Goal: Task Accomplishment & Management: Manage account settings

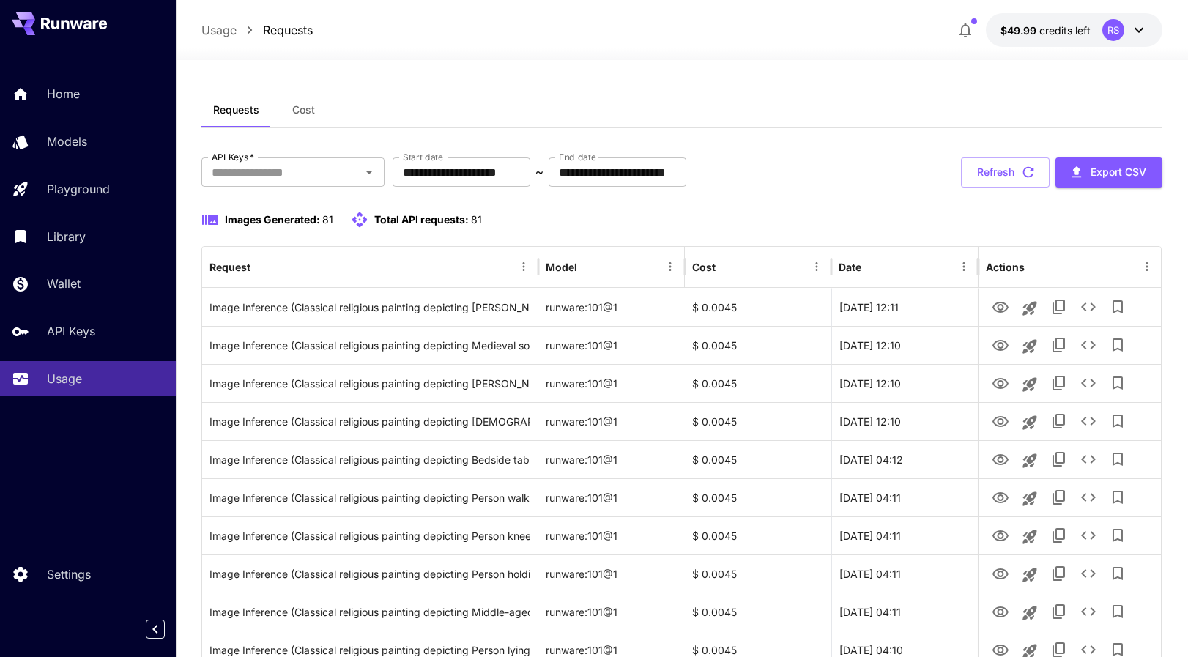
click at [472, 94] on div "Requests Cost" at bounding box center [681, 110] width 961 height 36
click at [1081, 27] on span "credits left" at bounding box center [1064, 30] width 51 height 12
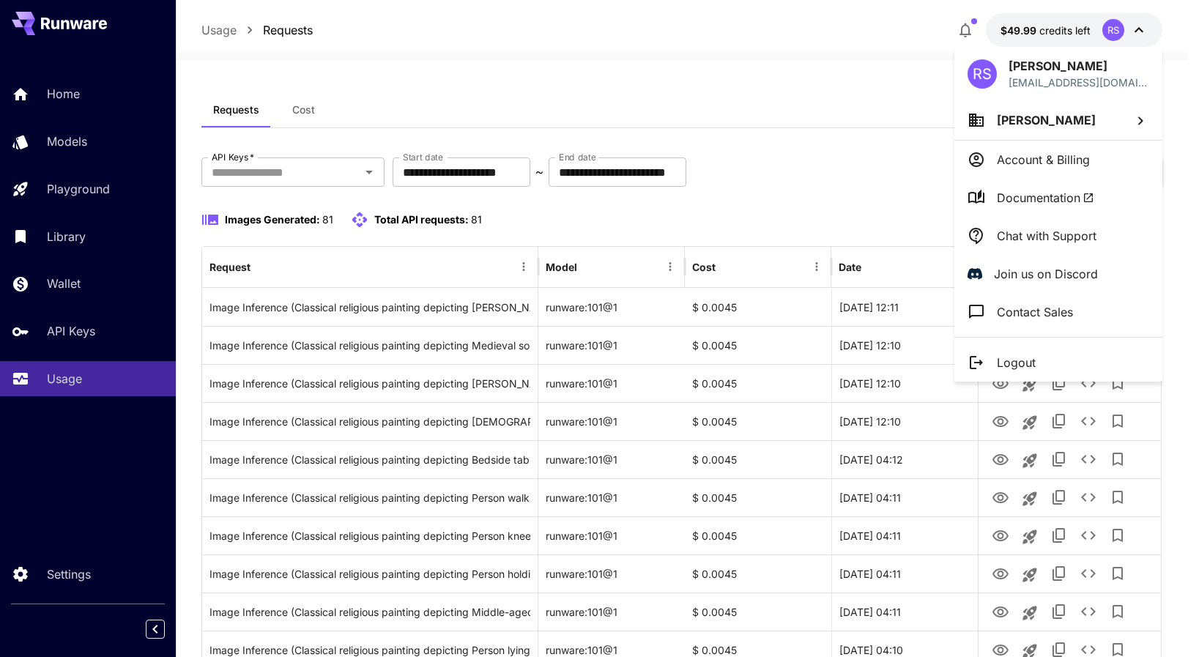
click at [1042, 157] on p "Account & Billing" at bounding box center [1042, 160] width 93 height 18
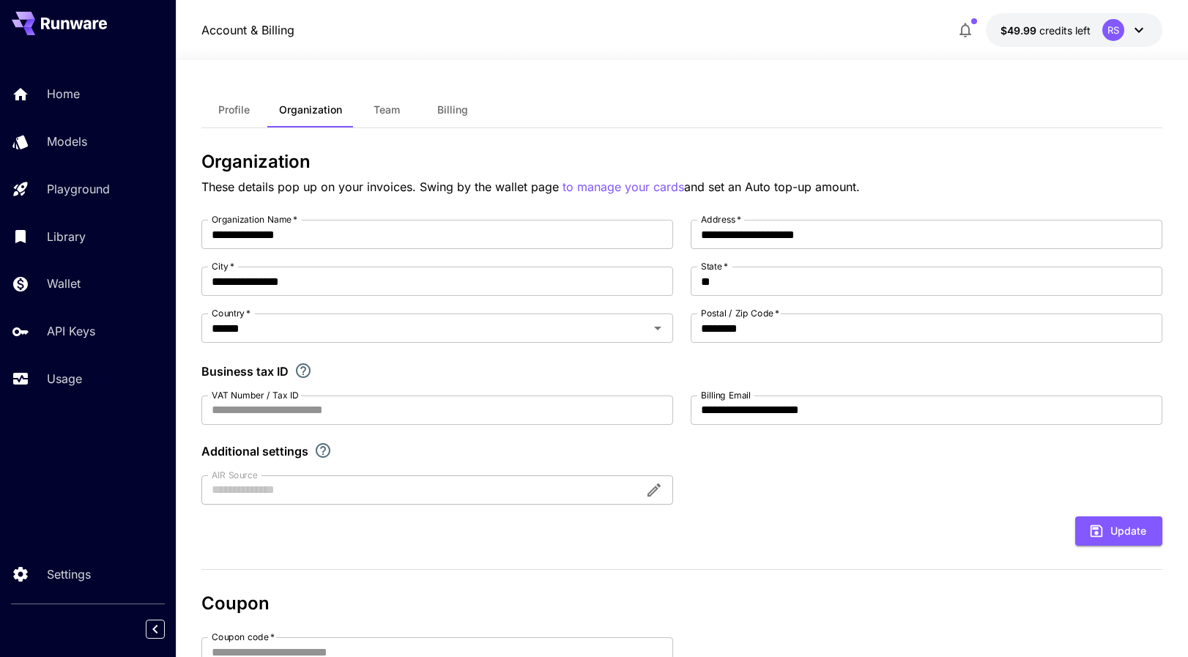
click at [452, 111] on span "Billing" at bounding box center [452, 109] width 31 height 13
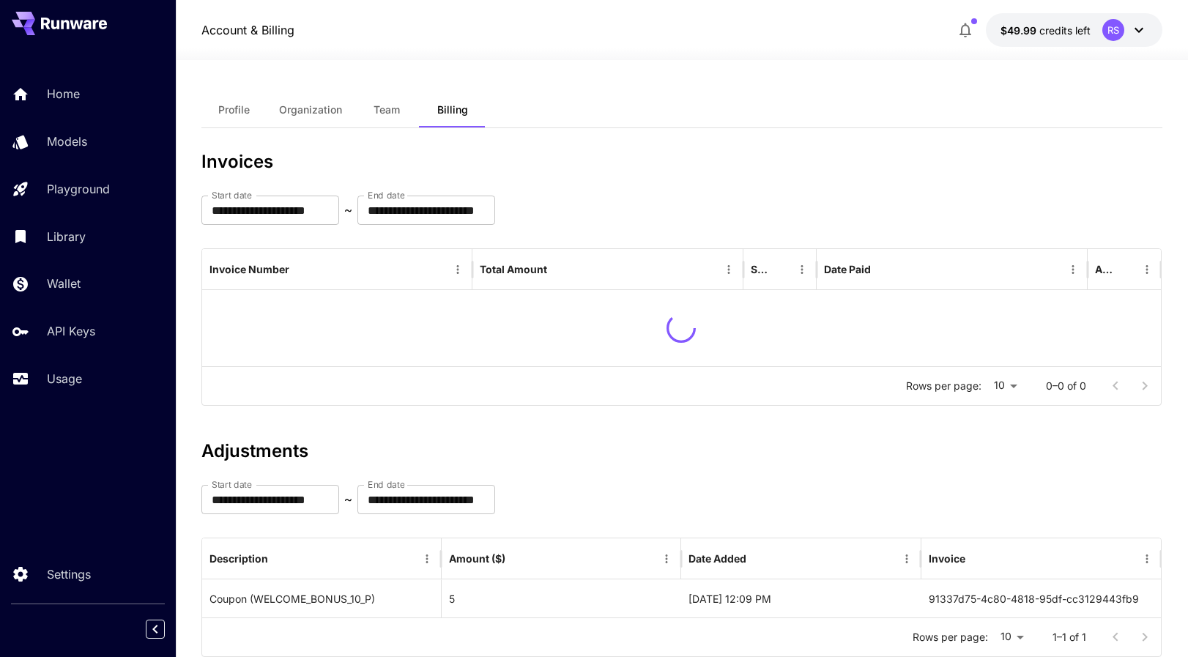
click at [232, 108] on span "Profile" at bounding box center [233, 109] width 31 height 13
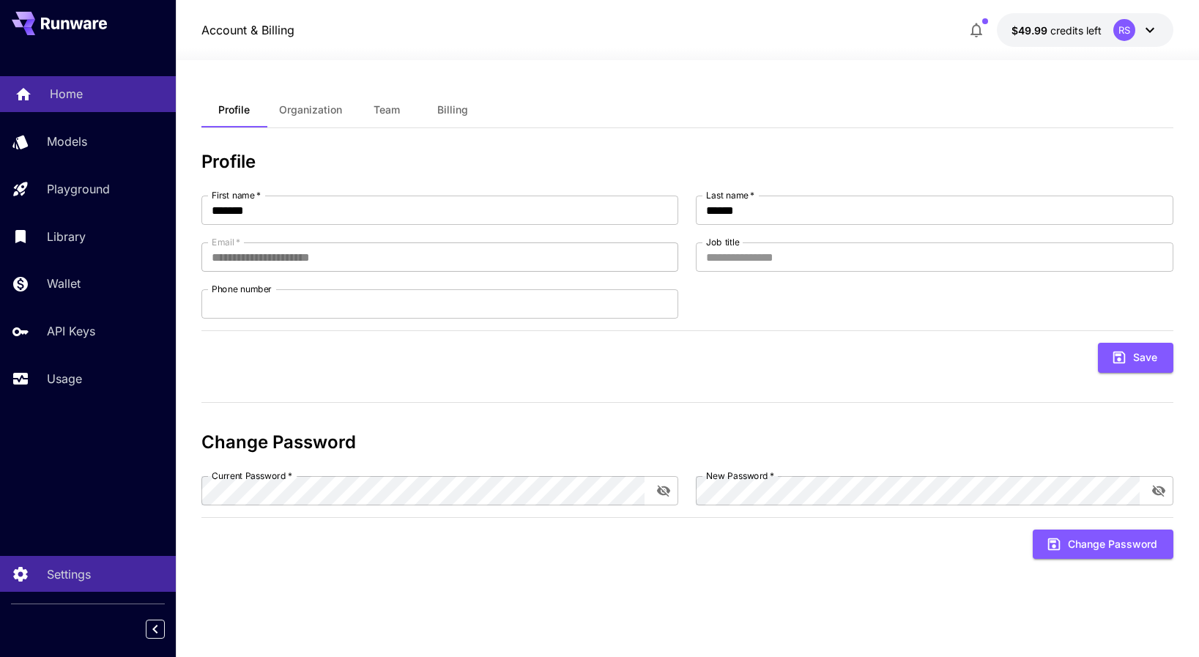
click at [84, 100] on div "Home" at bounding box center [107, 94] width 114 height 18
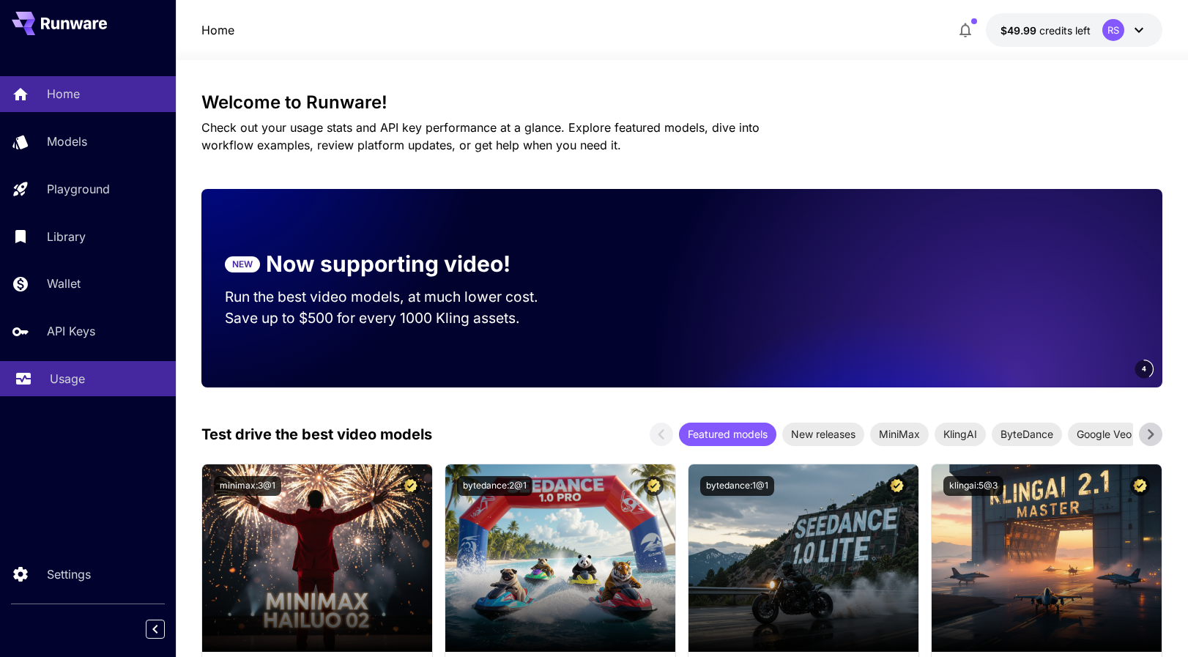
click at [69, 382] on p "Usage" at bounding box center [67, 379] width 35 height 18
